Goal: Connect with others: Connect with others

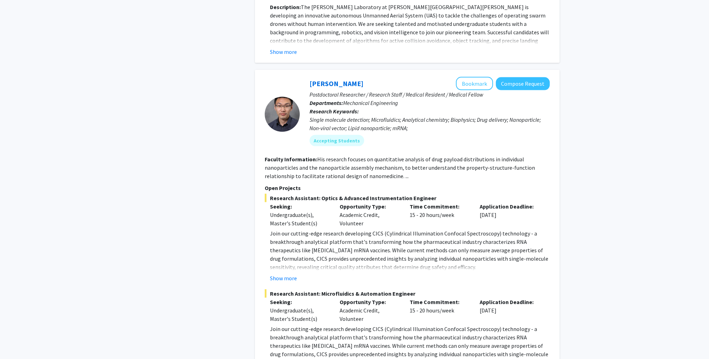
scroll to position [1855, 0]
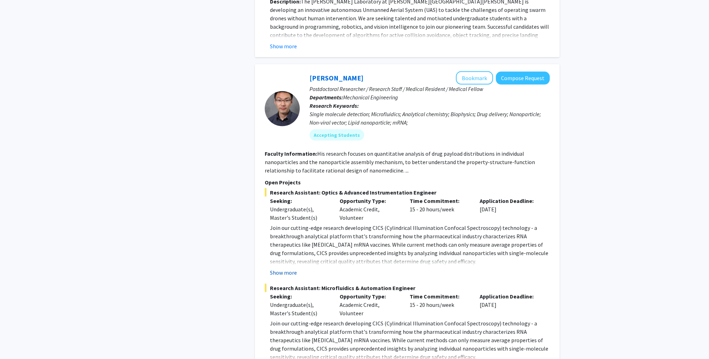
click at [277, 269] on button "Show more" at bounding box center [283, 273] width 27 height 8
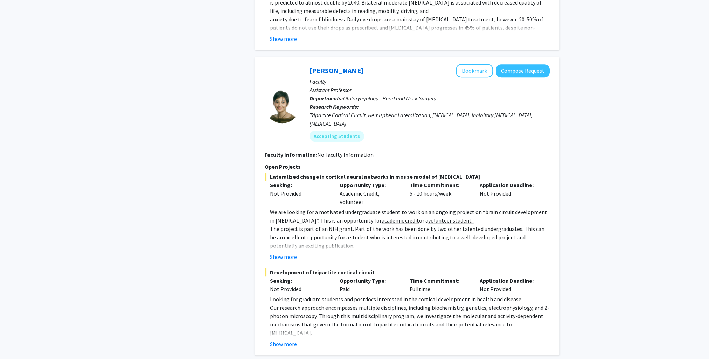
scroll to position [0, 0]
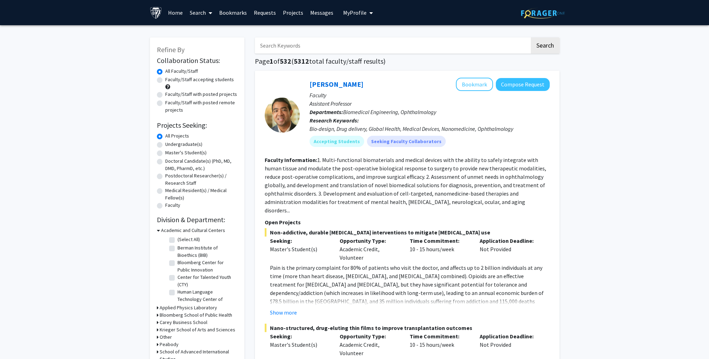
click at [228, 11] on link "Bookmarks" at bounding box center [233, 12] width 35 height 25
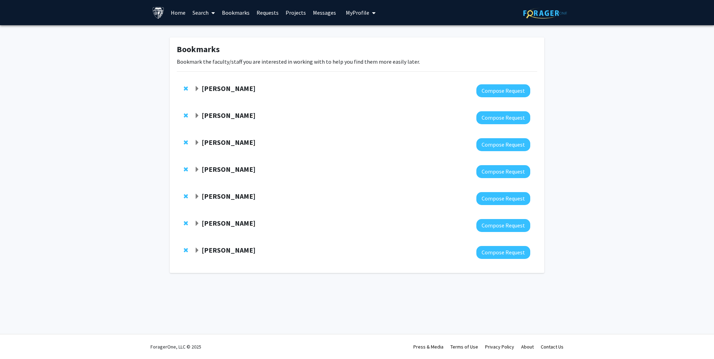
click at [230, 117] on strong "[PERSON_NAME]" at bounding box center [229, 115] width 54 height 9
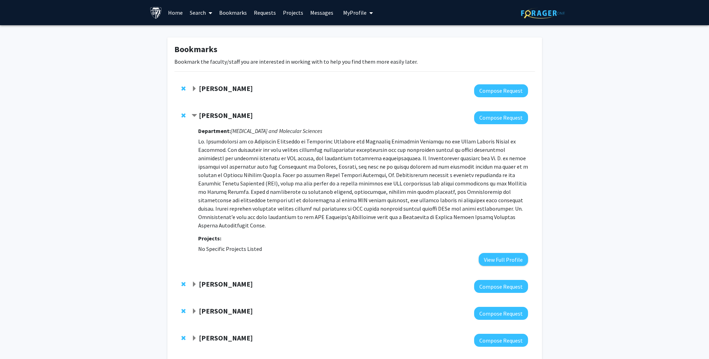
click at [224, 113] on strong "[PERSON_NAME]" at bounding box center [226, 115] width 54 height 9
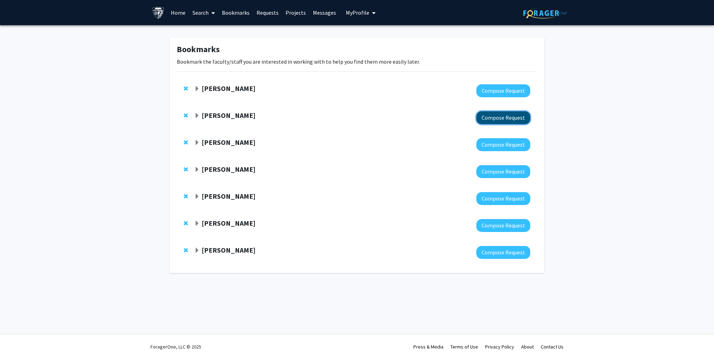
click at [506, 118] on button "Compose Request" at bounding box center [503, 117] width 54 height 13
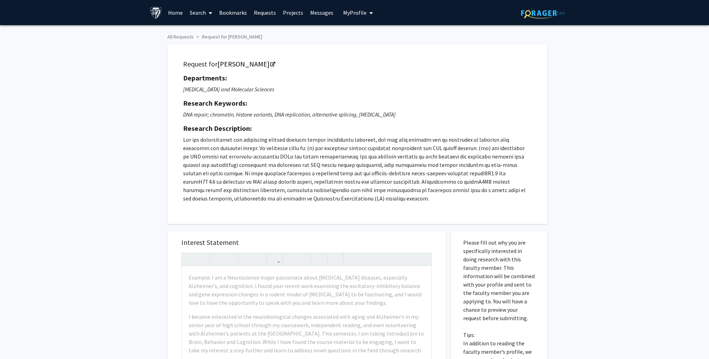
click at [219, 109] on div "Departments: [MEDICAL_DATA] and Molecular Sciences Research Keywords: DNA repai…" at bounding box center [357, 138] width 348 height 129
click at [214, 84] on div "Departments: [MEDICAL_DATA] and Molecular Sciences Research Keywords: DNA repai…" at bounding box center [357, 138] width 348 height 129
click at [222, 63] on link "[PERSON_NAME]" at bounding box center [245, 64] width 57 height 9
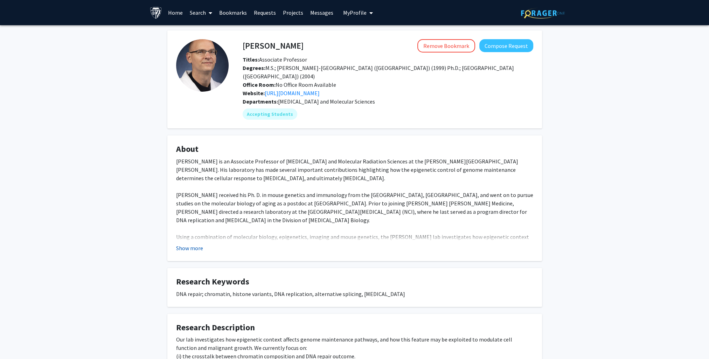
click at [185, 244] on button "Show more" at bounding box center [189, 248] width 27 height 8
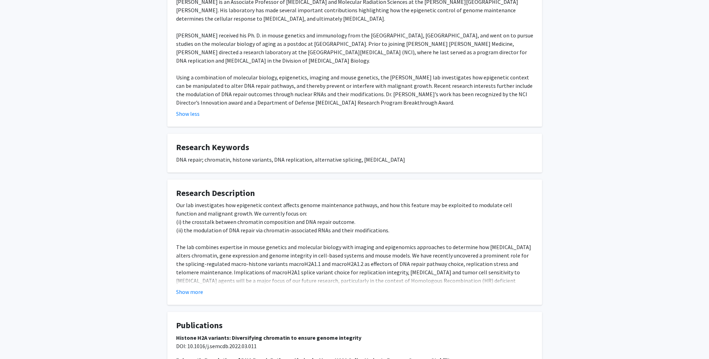
scroll to position [245, 0]
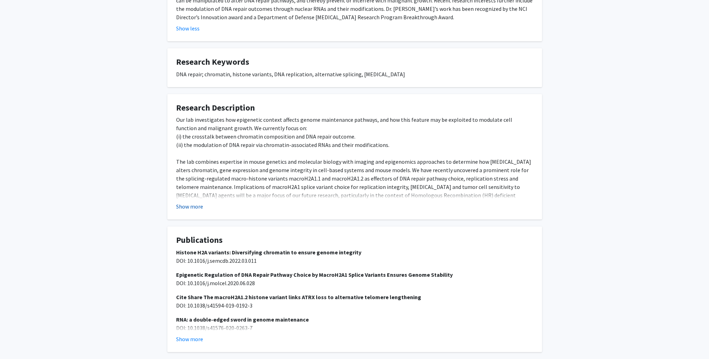
click at [193, 202] on button "Show more" at bounding box center [189, 206] width 27 height 8
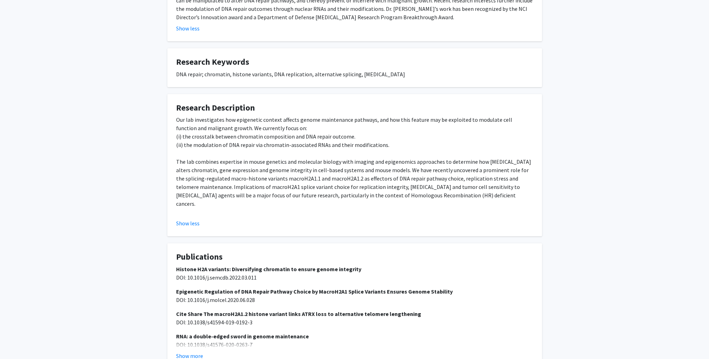
click at [499, 219] on div "Show less" at bounding box center [354, 223] width 357 height 8
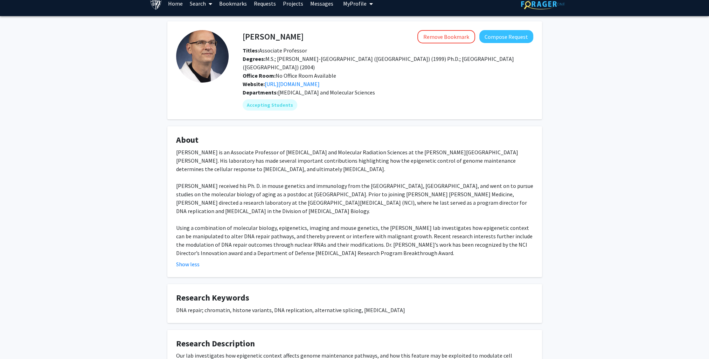
scroll to position [8, 0]
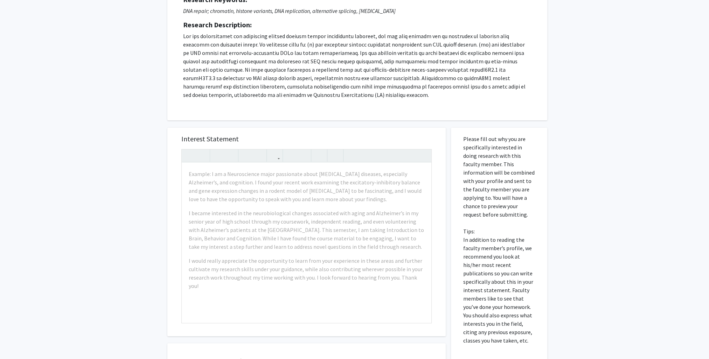
scroll to position [105, 0]
